Goal: Task Accomplishment & Management: Complete application form

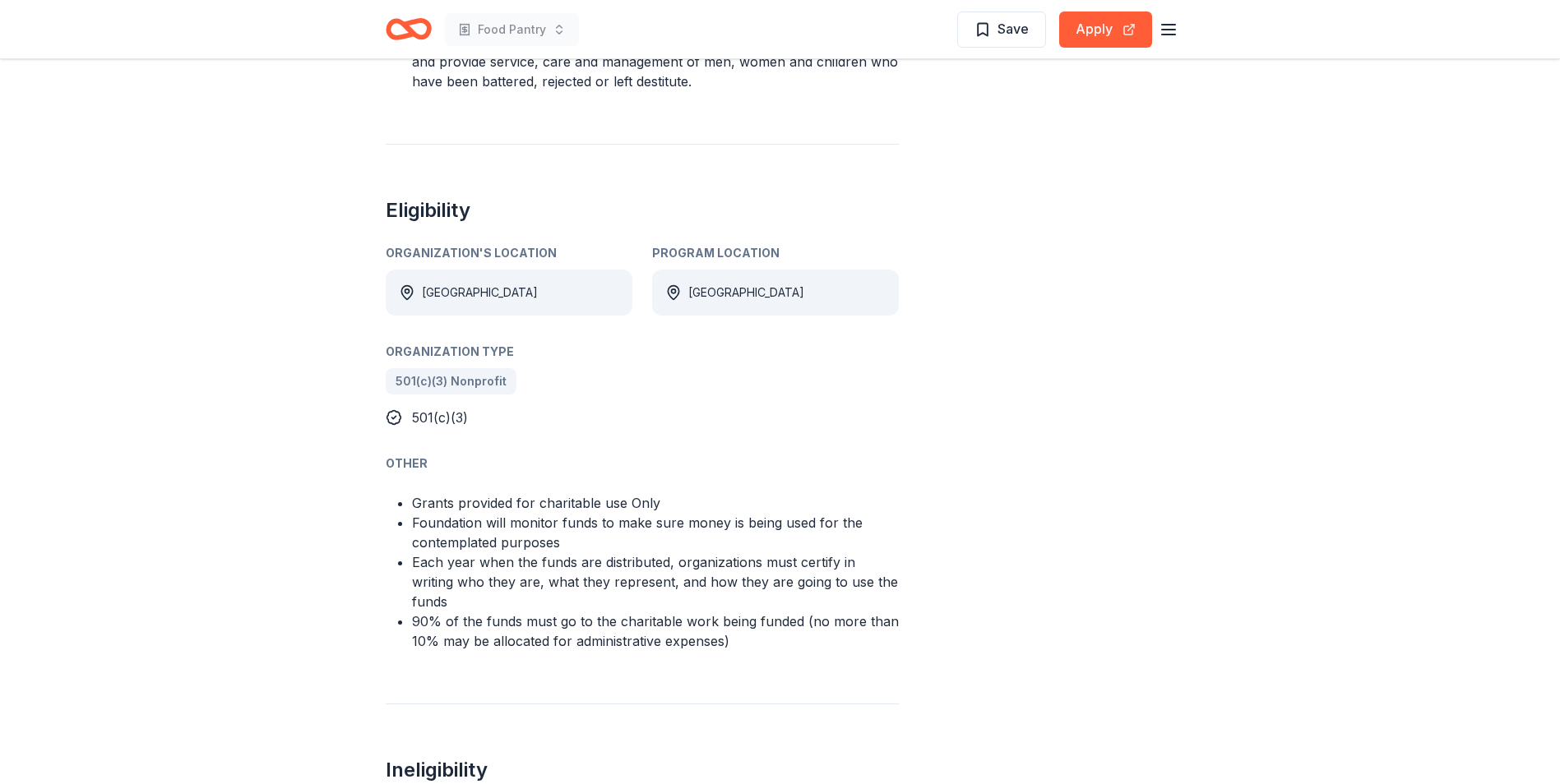
scroll to position [1397, 0]
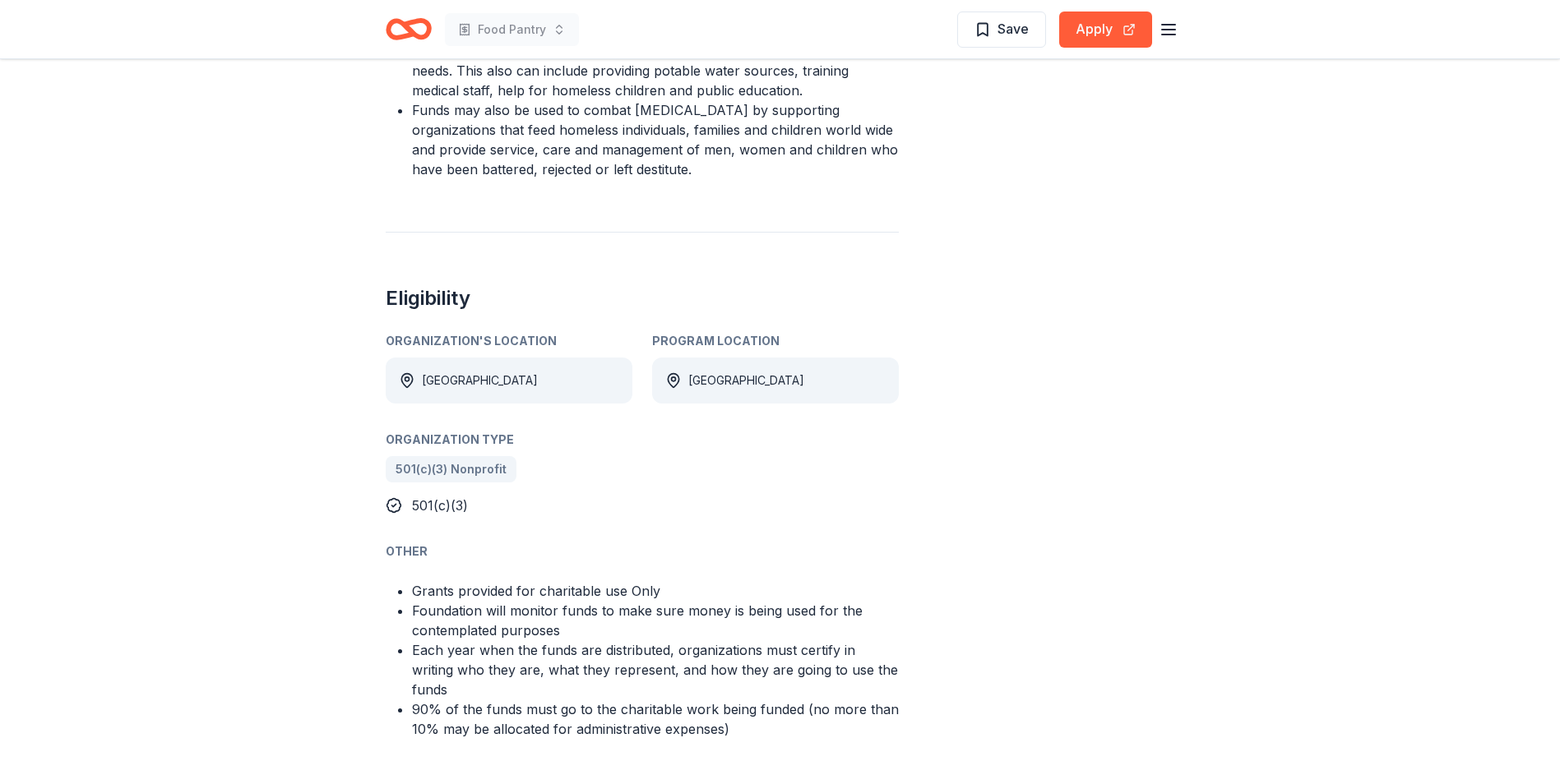
click at [419, 358] on div "[GEOGRAPHIC_DATA]" at bounding box center [508, 381] width 246 height 46
click at [1102, 22] on button "Apply" at bounding box center [1106, 30] width 93 height 37
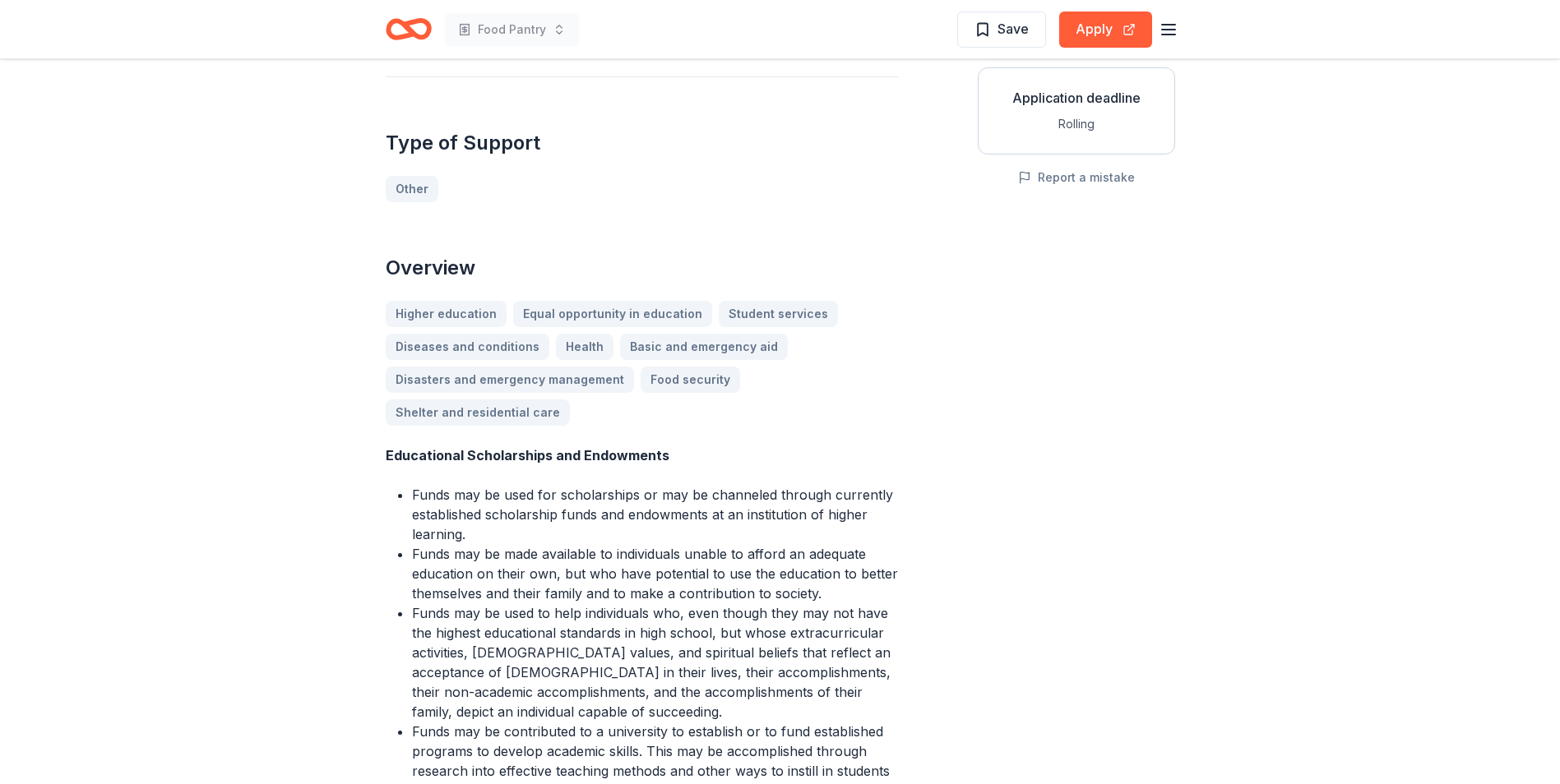
scroll to position [0, 0]
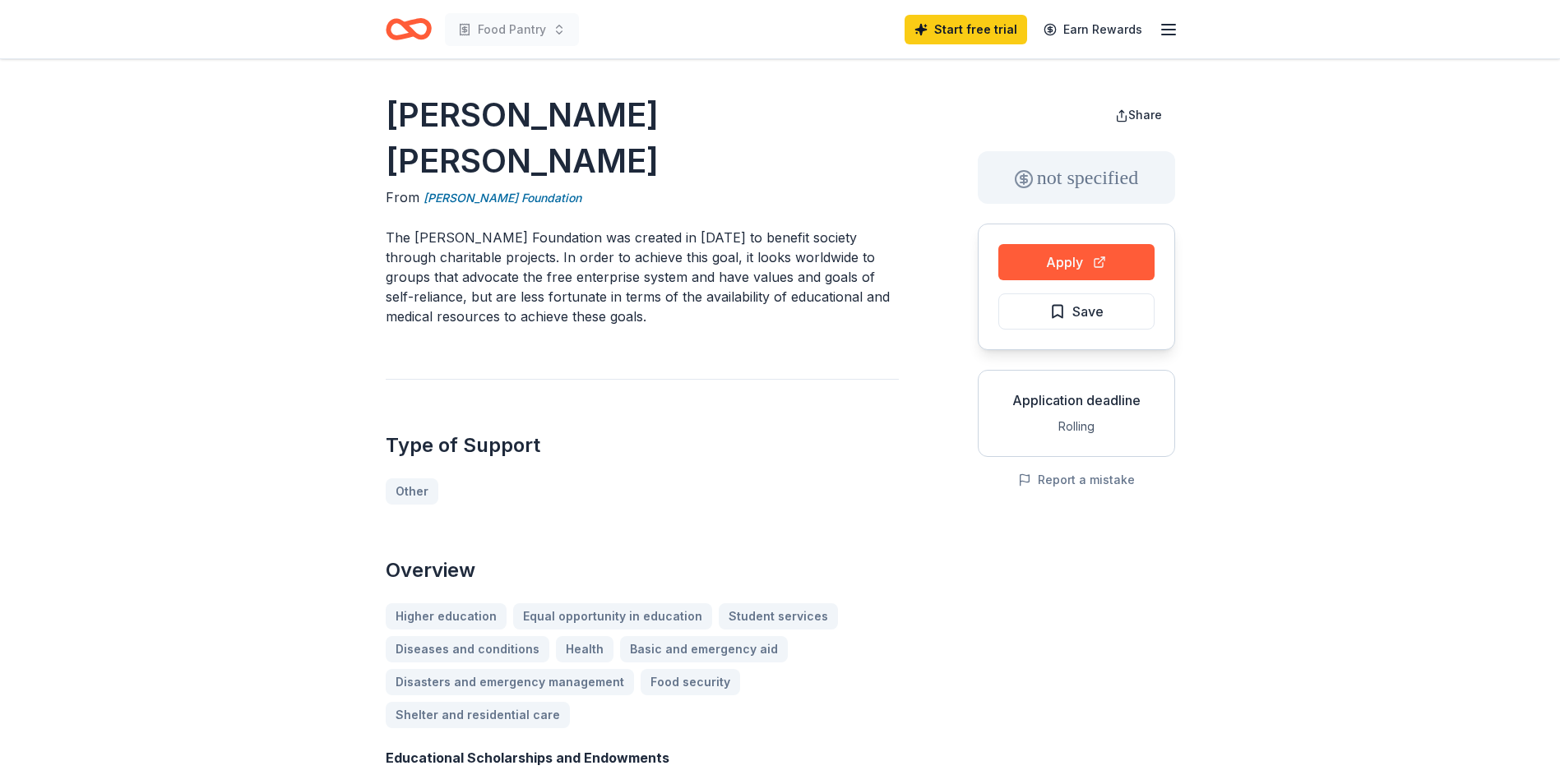
drag, startPoint x: 765, startPoint y: 339, endPoint x: 750, endPoint y: 348, distance: 17.5
click at [761, 379] on div "Type of Support Other" at bounding box center [642, 441] width 513 height 126
click at [1109, 261] on button "Apply" at bounding box center [1076, 262] width 156 height 37
drag, startPoint x: 778, startPoint y: 112, endPoint x: 324, endPoint y: 126, distance: 454.2
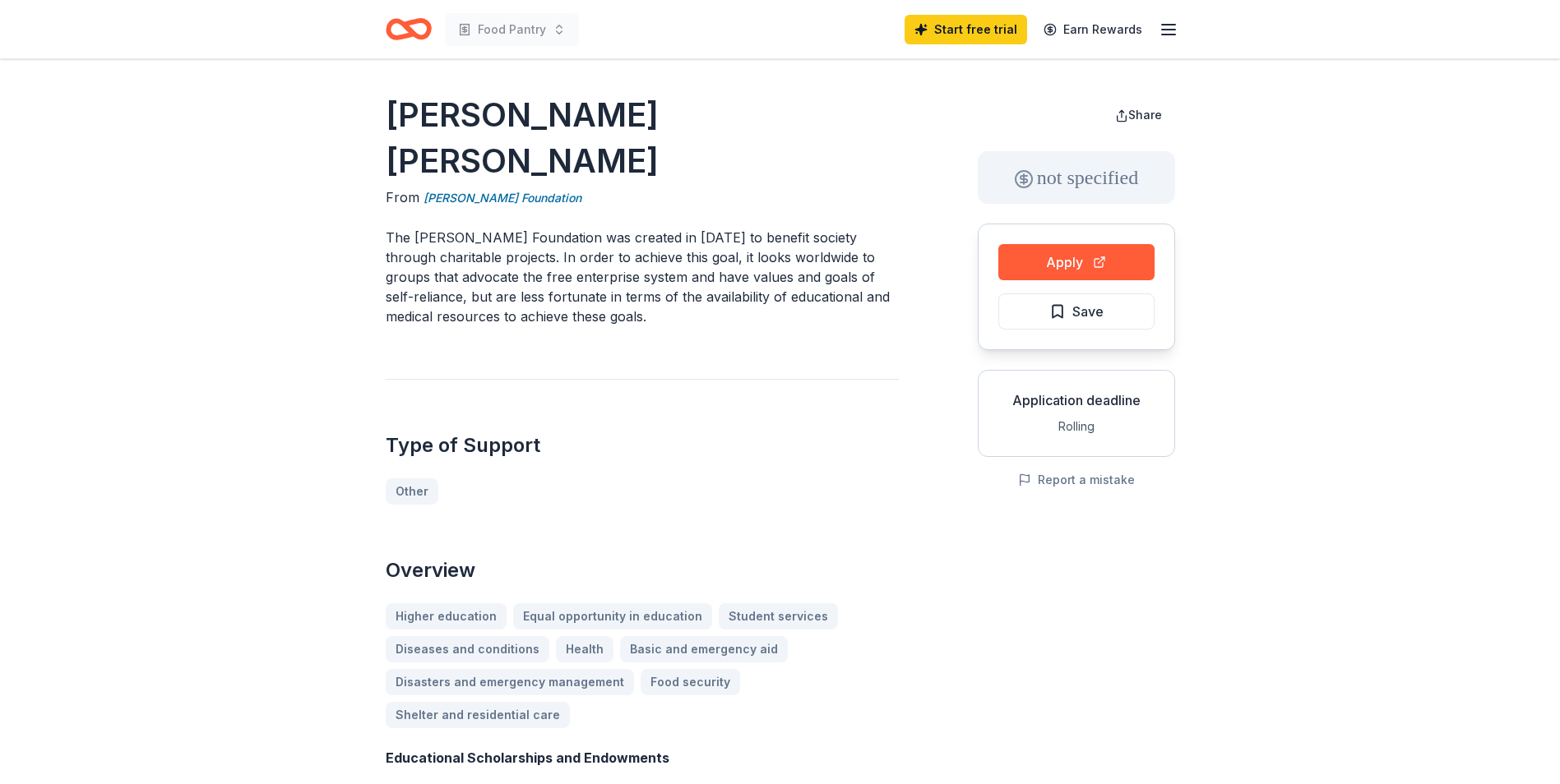
drag, startPoint x: 380, startPoint y: 109, endPoint x: 741, endPoint y: 110, distance: 361.0
drag, startPoint x: 763, startPoint y: 113, endPoint x: 540, endPoint y: 93, distance: 223.9
click at [532, 107] on h1 "[PERSON_NAME] [PERSON_NAME]" at bounding box center [642, 137] width 513 height 92
click at [581, 93] on h1 "[PERSON_NAME] [PERSON_NAME]" at bounding box center [642, 137] width 513 height 92
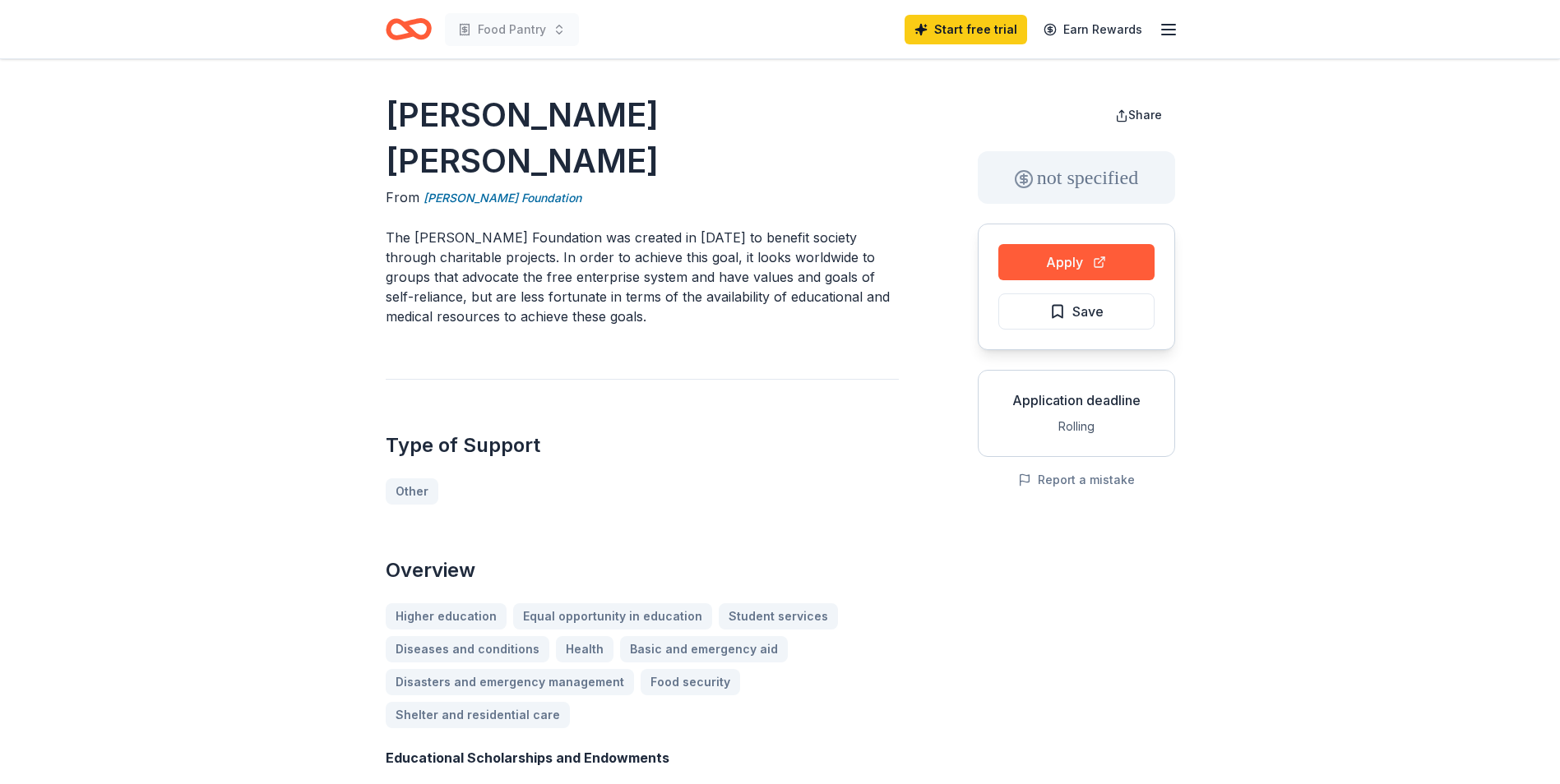
click at [650, 115] on h1 "[PERSON_NAME] [PERSON_NAME]" at bounding box center [642, 137] width 513 height 92
click at [798, 105] on h1 "[PERSON_NAME] [PERSON_NAME]" at bounding box center [642, 137] width 513 height 92
drag, startPoint x: 863, startPoint y: 115, endPoint x: 300, endPoint y: 115, distance: 563.0
